Goal: Check status: Check status

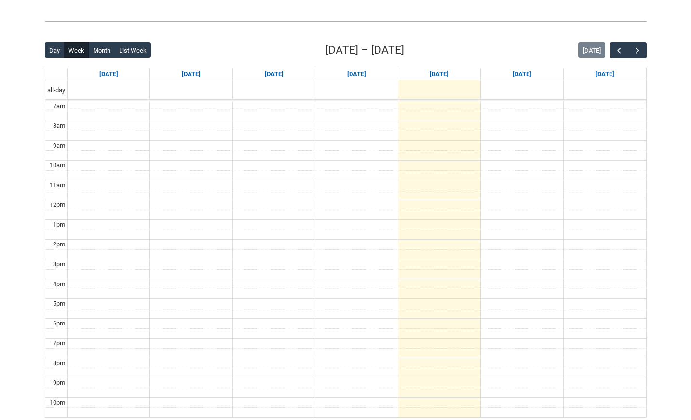
scroll to position [213, 0]
click at [629, 41] on div "Back Loading... This page should update in a few seconds... Day Week Month List…" at bounding box center [346, 229] width 618 height 391
click at [639, 46] on span "button" at bounding box center [638, 50] width 10 height 10
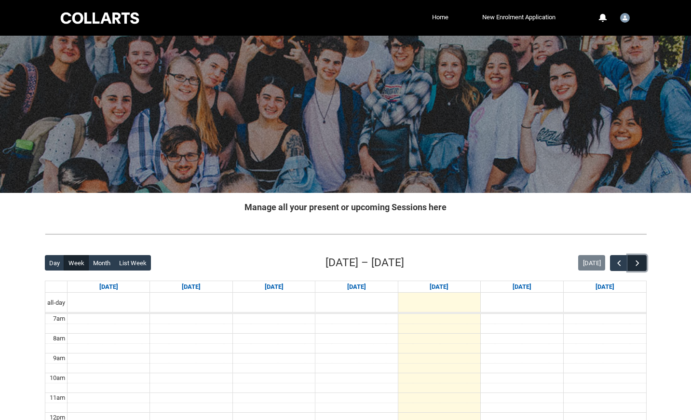
click at [637, 262] on span "button" at bounding box center [638, 264] width 10 height 10
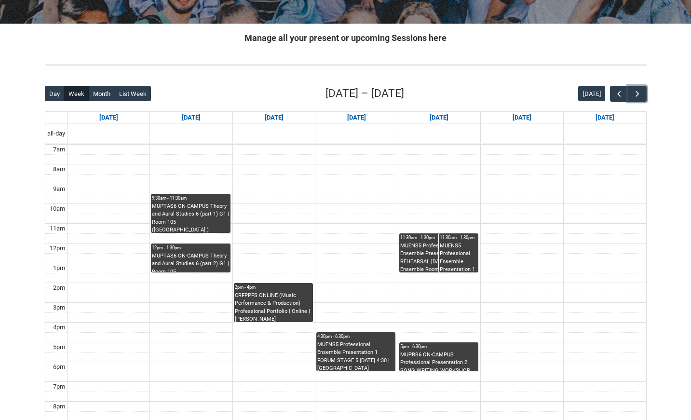
scroll to position [234, 0]
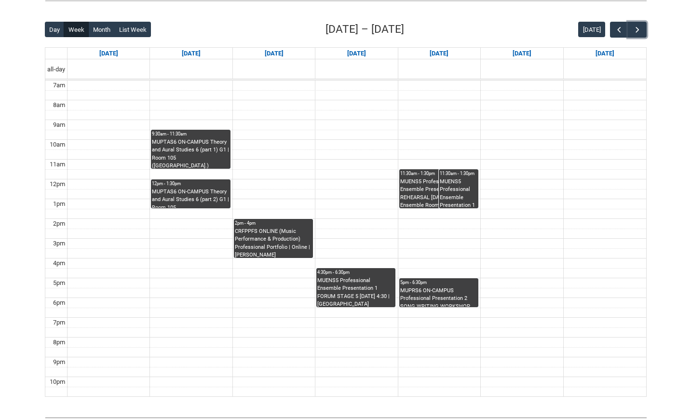
click at [332, 286] on div "MUENS5 Professional Ensemble Presentation 1 FORUM STAGE 5 [DATE] 4:30 | [GEOGRA…" at bounding box center [355, 292] width 77 height 30
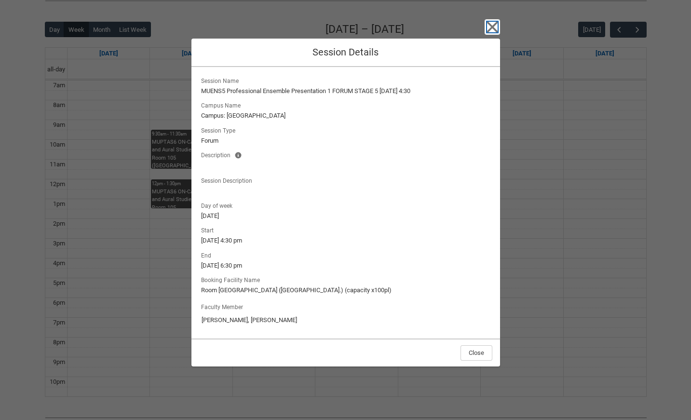
click at [494, 24] on icon "button" at bounding box center [492, 26] width 15 height 15
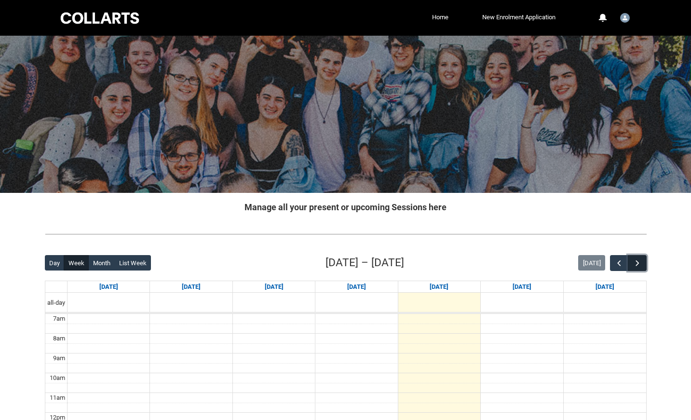
click at [638, 266] on span "button" at bounding box center [638, 264] width 10 height 10
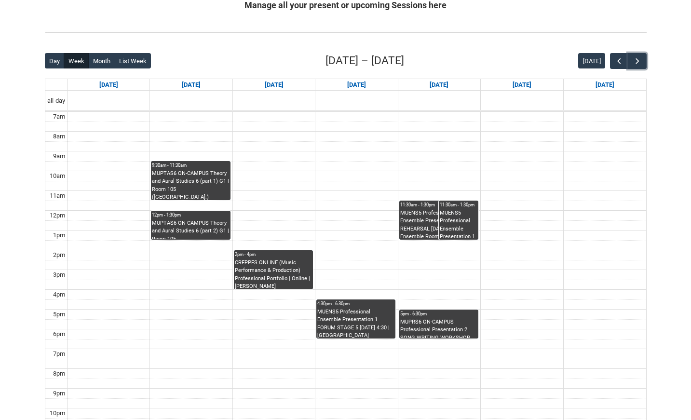
scroll to position [208, 0]
